Goal: Task Accomplishment & Management: Manage account settings

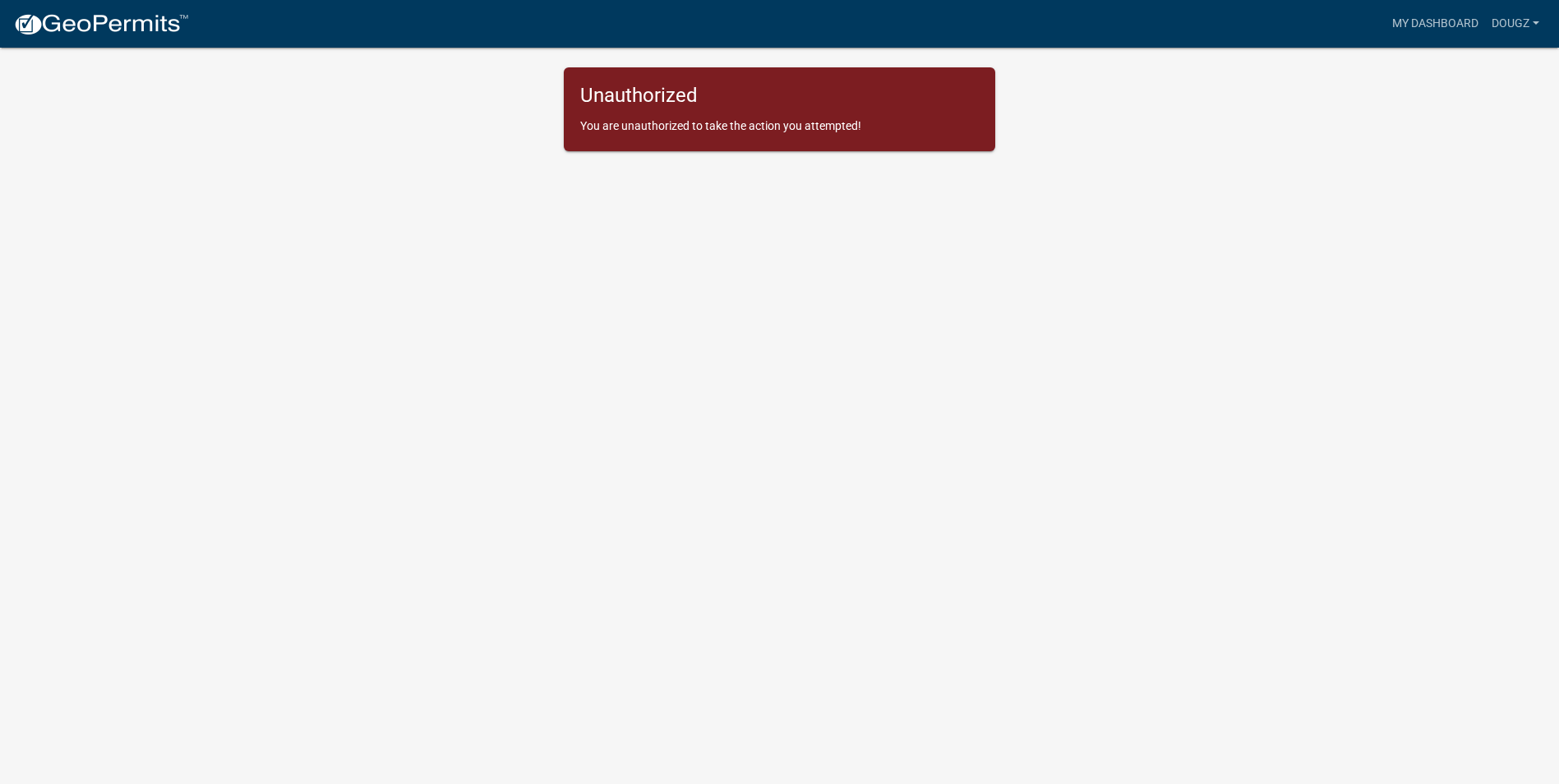
click at [135, 25] on img at bounding box center [101, 25] width 176 height 25
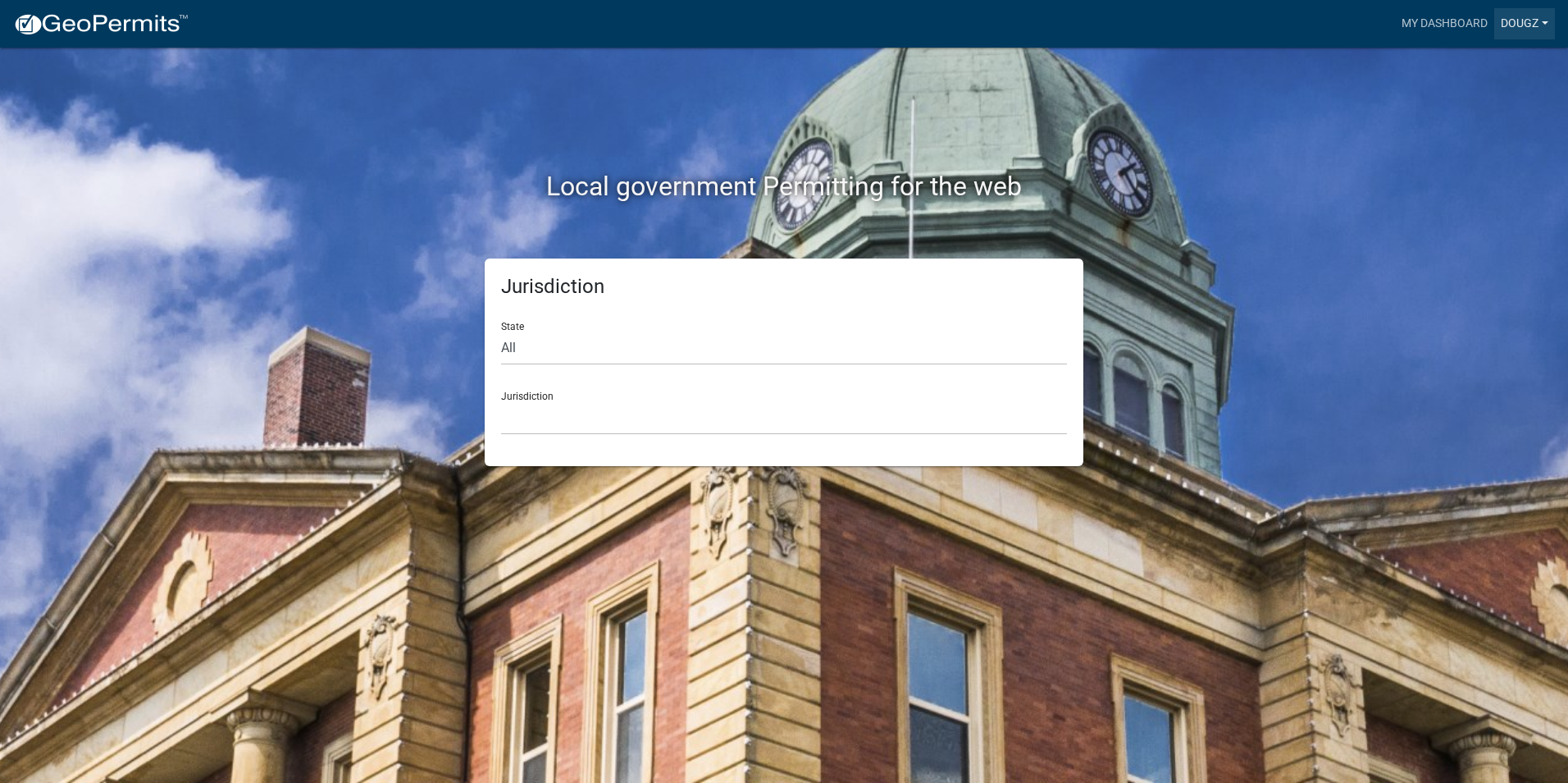
click at [1543, 23] on link "Dougz" at bounding box center [1524, 23] width 61 height 31
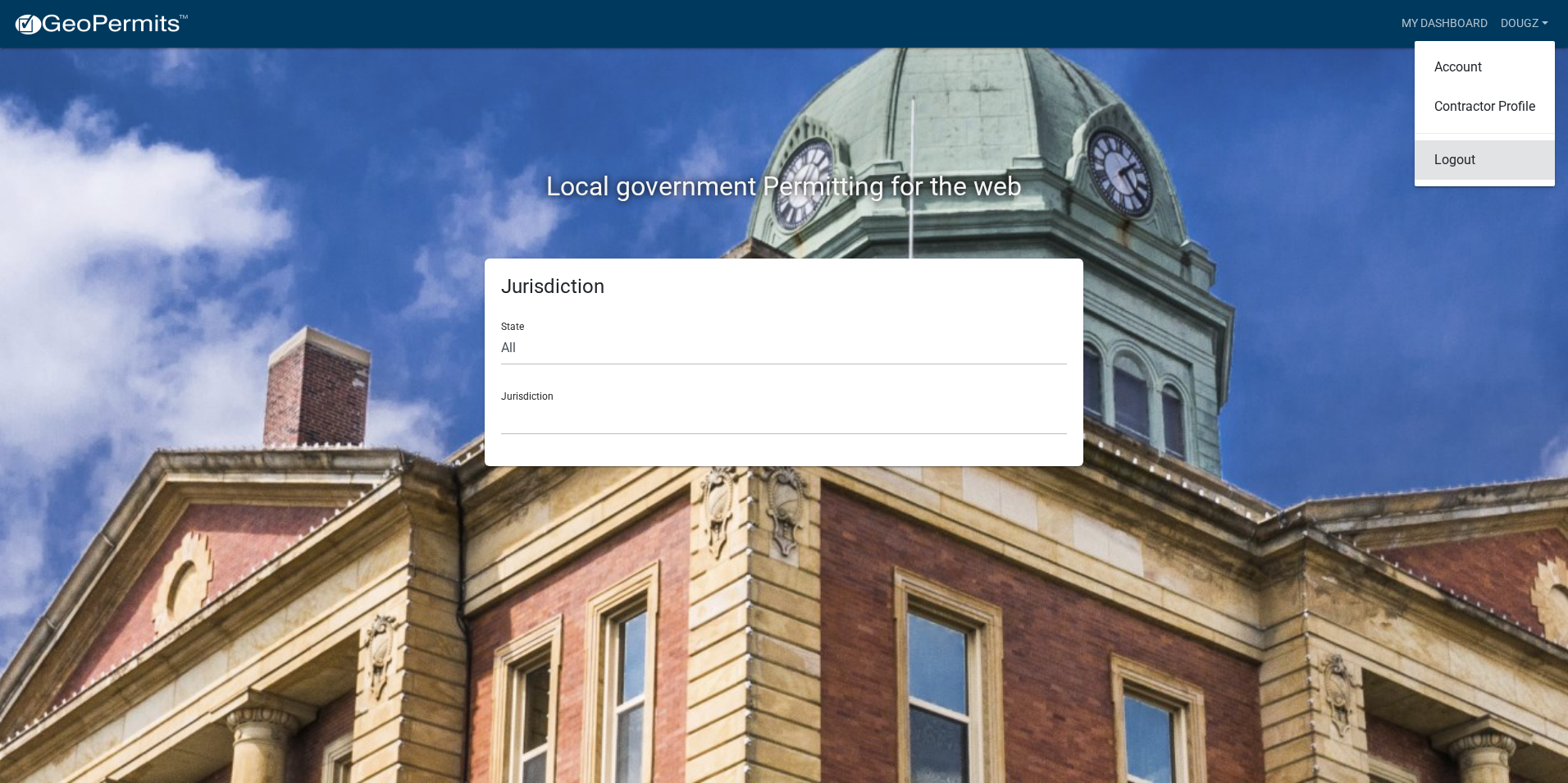
click at [1460, 163] on link "Logout" at bounding box center [1484, 160] width 140 height 40
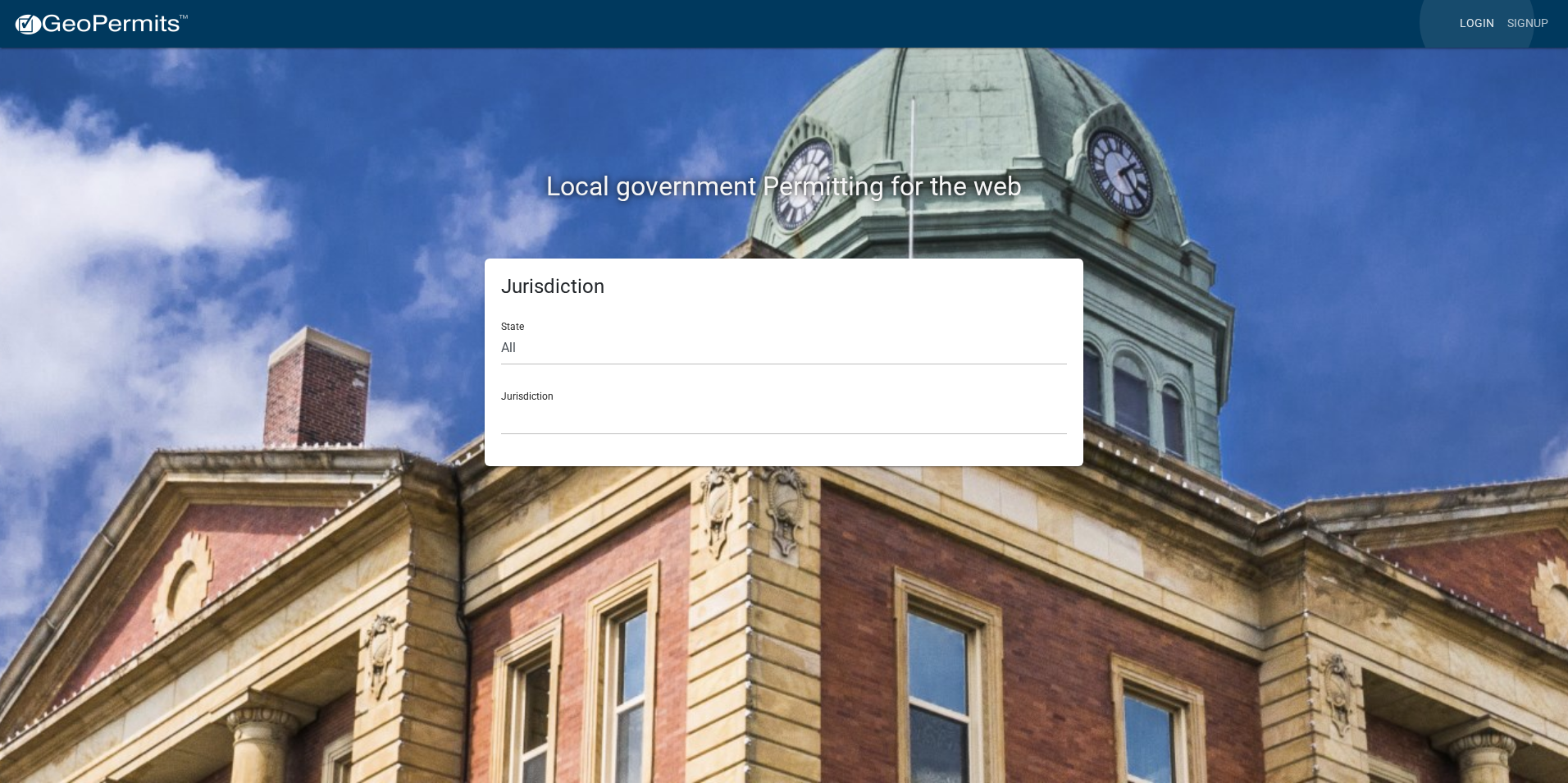
click at [1477, 22] on link "Login" at bounding box center [1477, 23] width 48 height 31
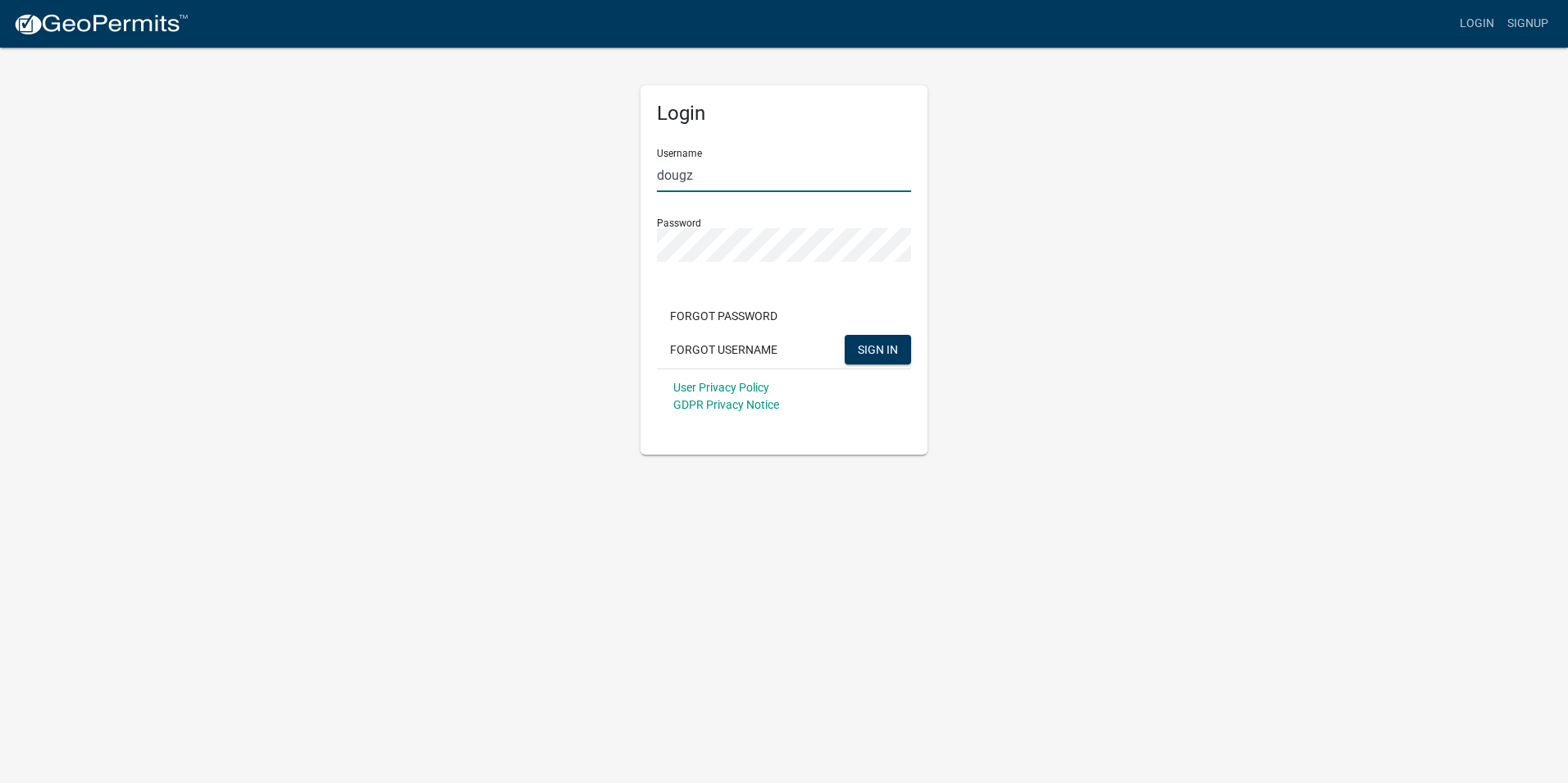
click at [706, 176] on input "dougz" at bounding box center [784, 175] width 254 height 34
type input "dzohrlaut"
click at [864, 349] on span "SIGN IN" at bounding box center [877, 348] width 40 height 13
